Goal: Information Seeking & Learning: Understand process/instructions

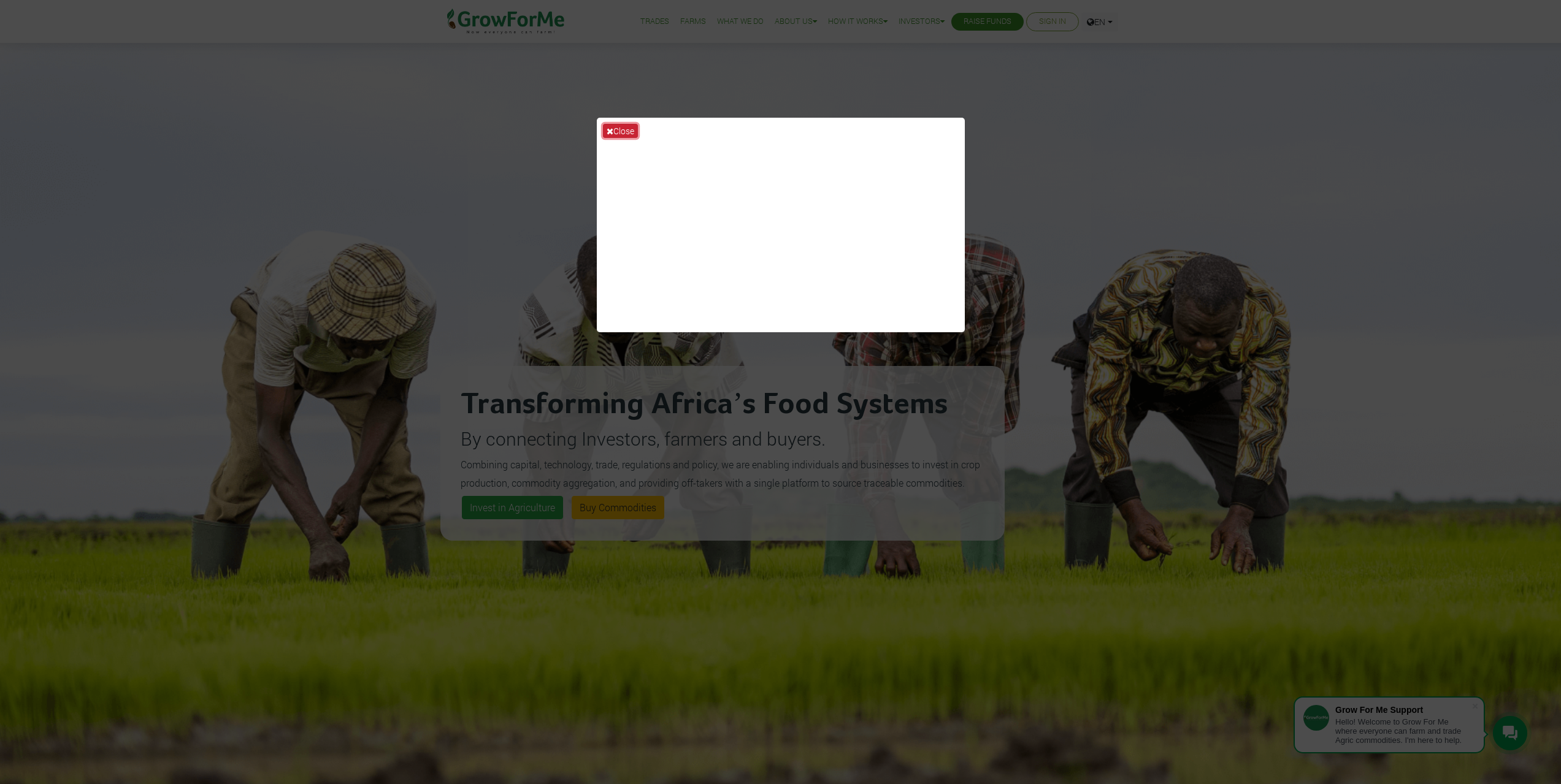
click at [615, 129] on button "Close" at bounding box center [620, 131] width 35 height 15
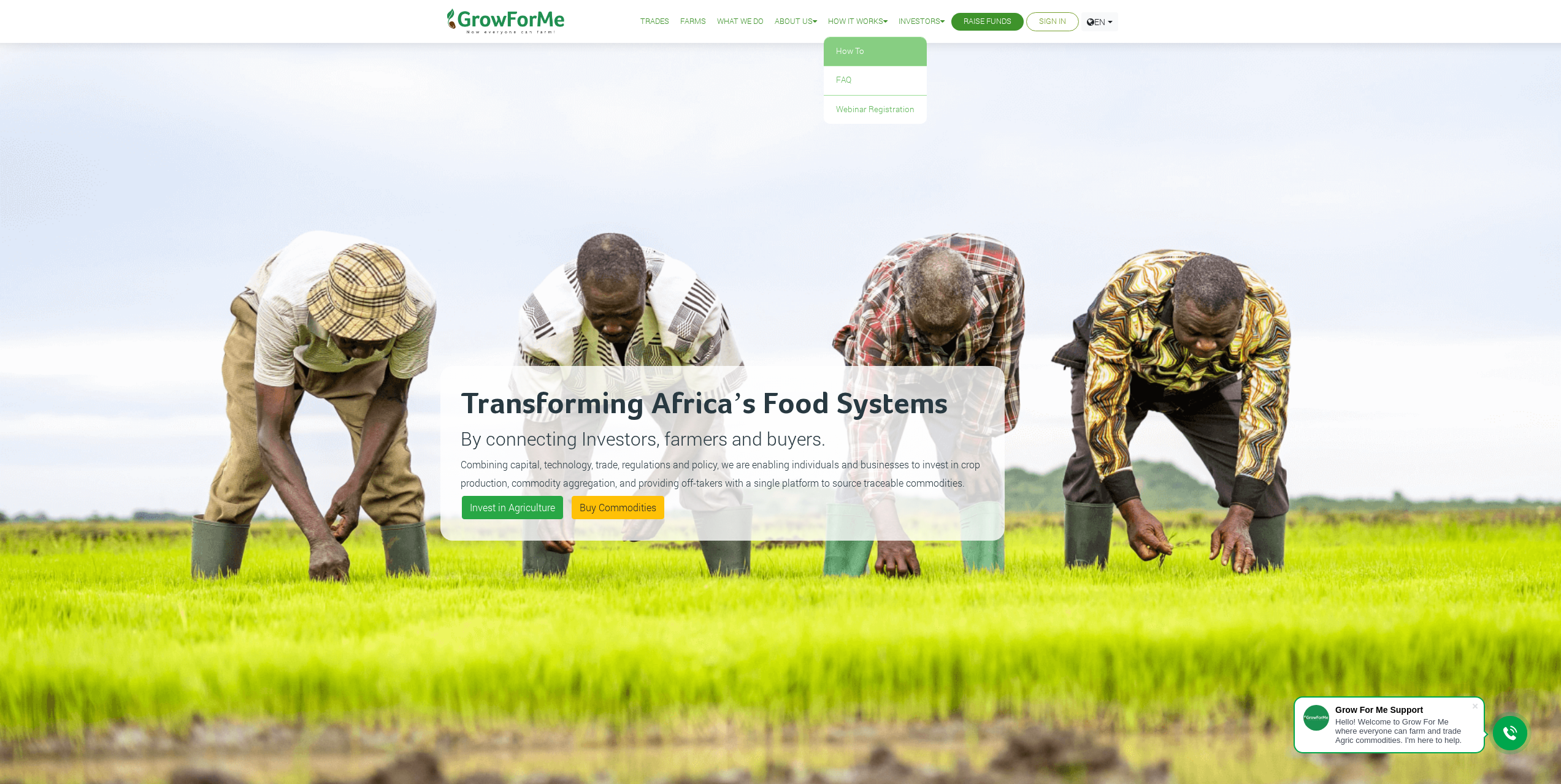
click at [851, 46] on link "How To" at bounding box center [874, 51] width 103 height 28
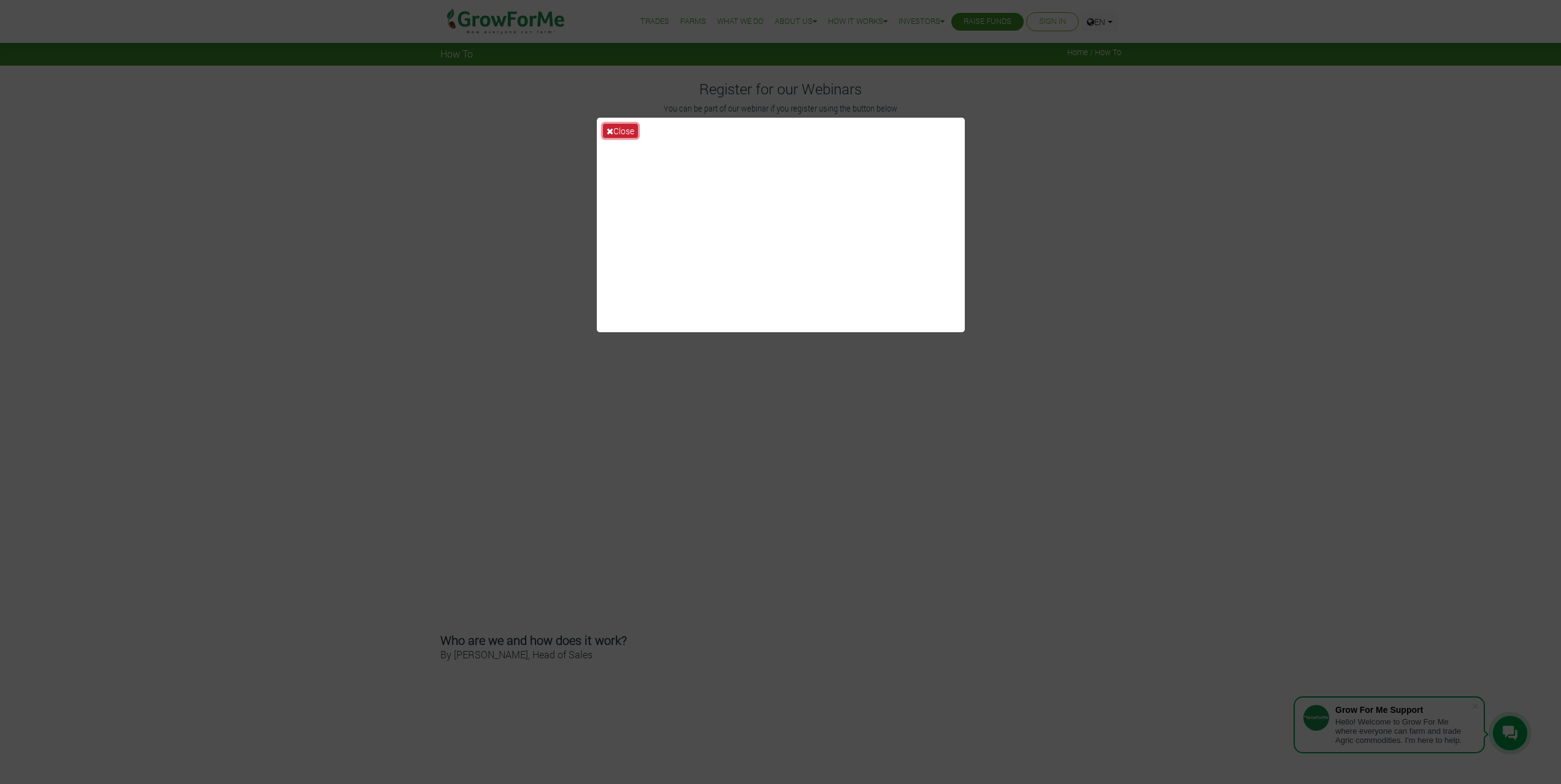
click at [608, 133] on icon at bounding box center [609, 131] width 6 height 8
